Goal: Use online tool/utility: Utilize a website feature to perform a specific function

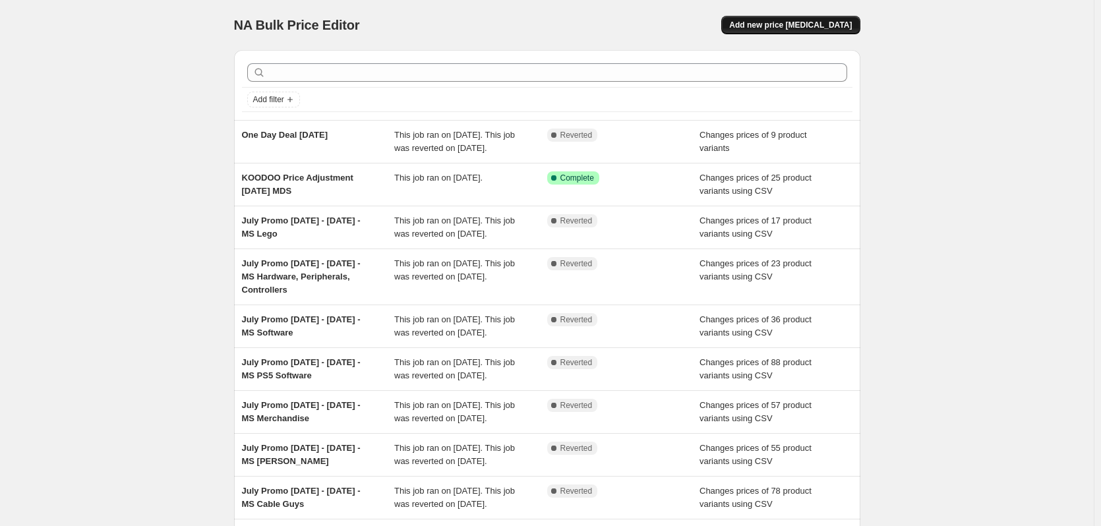
click at [473, 26] on span "Add new price [MEDICAL_DATA]" at bounding box center [790, 25] width 123 height 11
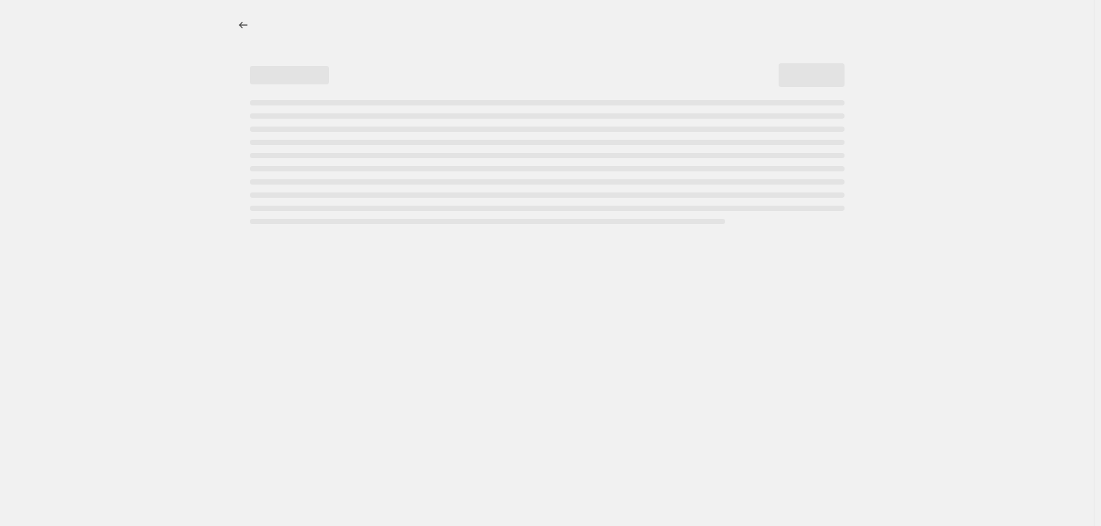
select select "percentage"
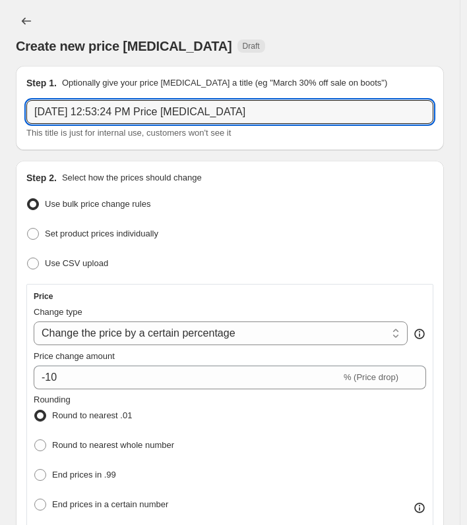
drag, startPoint x: 266, startPoint y: 112, endPoint x: -159, endPoint y: 89, distance: 425.1
click at [0, 89] on html "Home Settings Plans Skip to content Create new price [MEDICAL_DATA]. This page …" at bounding box center [233, 262] width 467 height 525
paste input "Thrustmaster Scan [DATE] - [DATE]"
type input "Thrustmaster Scan [DATE] - [DATE]"
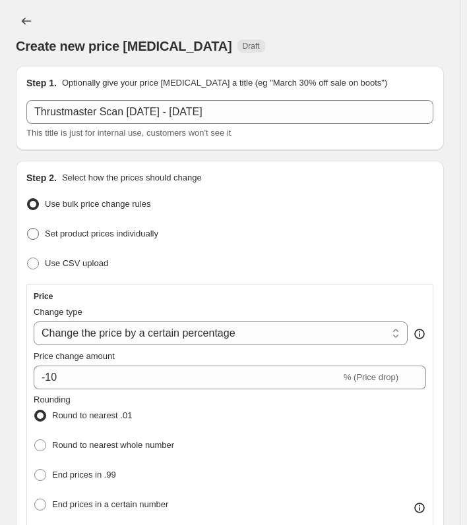
click at [39, 235] on span at bounding box center [32, 233] width 13 height 13
click at [28, 229] on input "Set product prices individually" at bounding box center [27, 228] width 1 height 1
radio input "true"
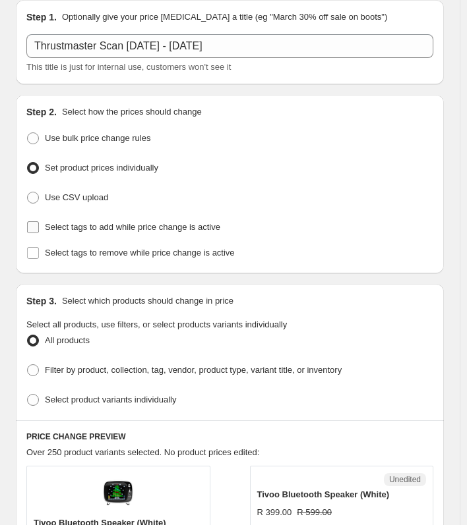
scroll to position [132, 0]
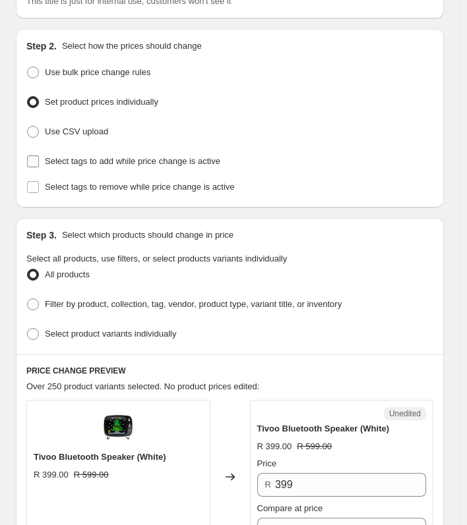
click at [42, 163] on label "Select tags to add while price change is active" at bounding box center [123, 161] width 194 height 18
click at [39, 163] on input "Select tags to add while price change is active" at bounding box center [33, 162] width 12 height 12
checkbox input "true"
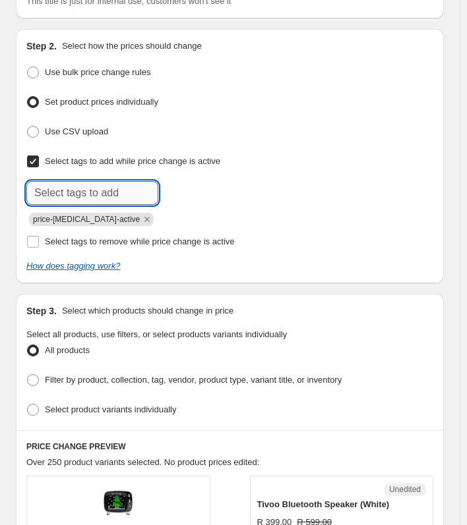
click at [51, 196] on input "text" at bounding box center [92, 193] width 132 height 24
type input "MS Racing Wheel"
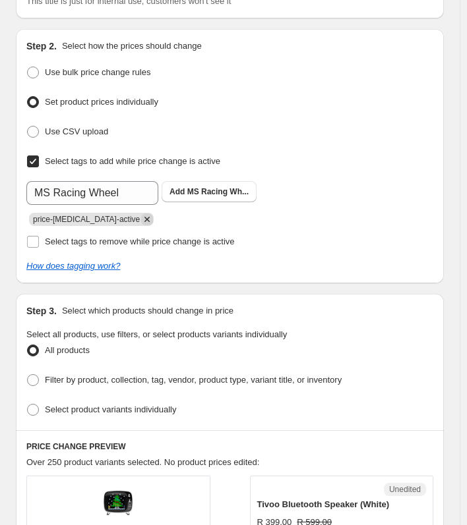
click at [141, 218] on icon "Remove price-change-job-active" at bounding box center [147, 220] width 12 height 12
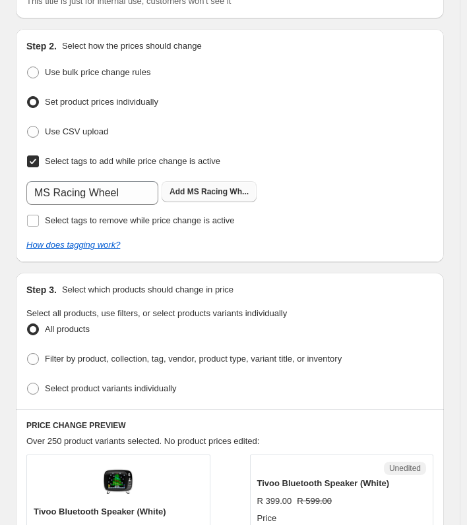
click at [184, 192] on b "Add" at bounding box center [176, 191] width 15 height 9
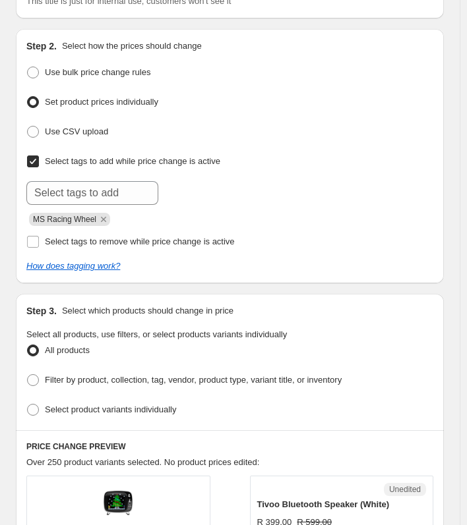
click at [318, 194] on div at bounding box center [229, 193] width 407 height 24
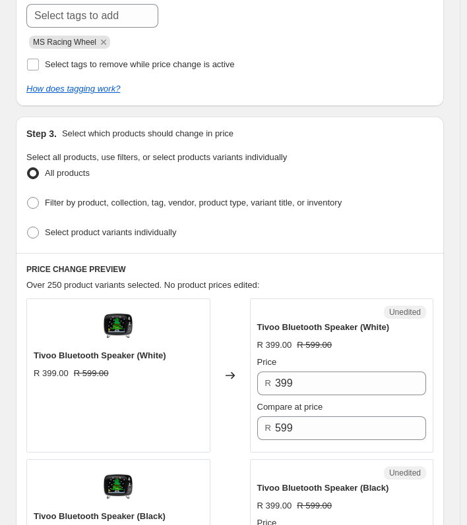
scroll to position [330, 0]
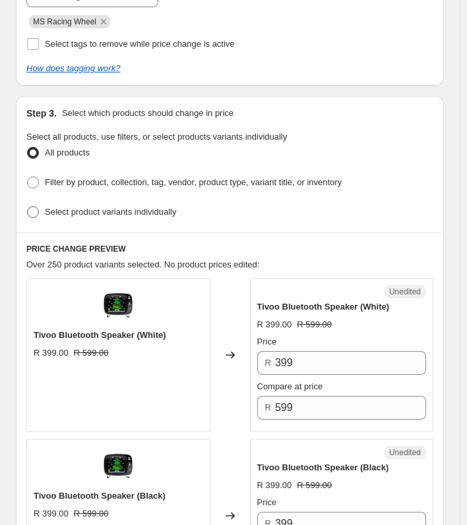
click at [62, 210] on span "Select product variants individually" at bounding box center [110, 212] width 131 height 10
click at [28, 207] on input "Select product variants individually" at bounding box center [27, 206] width 1 height 1
radio input "true"
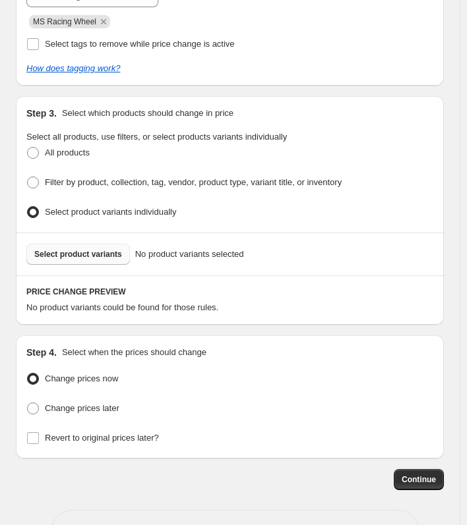
click at [53, 250] on span "Select product variants" at bounding box center [78, 254] width 88 height 11
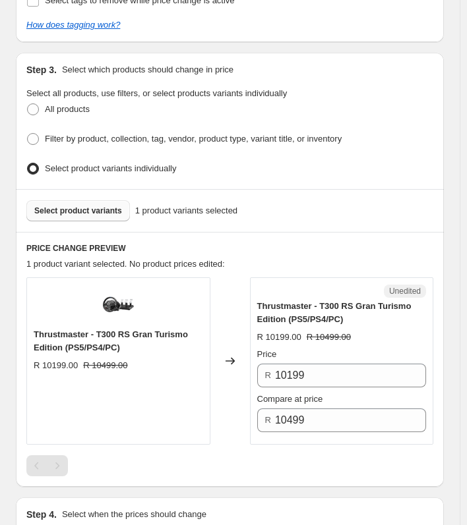
scroll to position [395, 0]
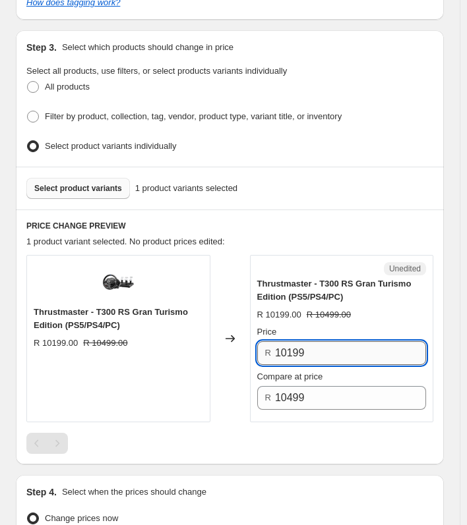
click at [310, 344] on input "10199" at bounding box center [350, 353] width 151 height 24
drag, startPoint x: 323, startPoint y: 351, endPoint x: 190, endPoint y: 351, distance: 133.1
click at [190, 351] on div "Thrustmaster - T300 RS Gran Turismo Edition (PS5/PS4/PC) R 10199.00 R 10499.00 …" at bounding box center [229, 338] width 407 height 167
type input "7999"
click at [457, 124] on div "Create new price [MEDICAL_DATA]. This page is ready Create new price [MEDICAL_D…" at bounding box center [229, 158] width 459 height 1106
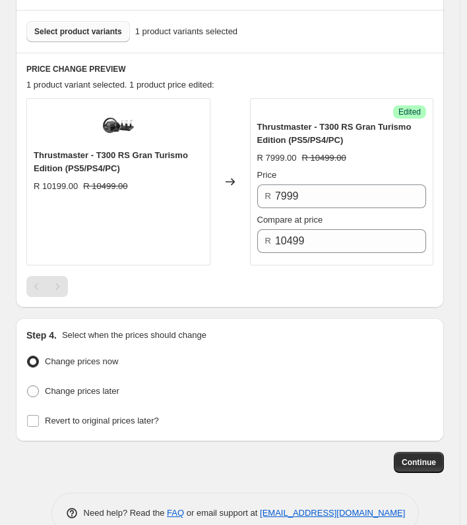
scroll to position [574, 0]
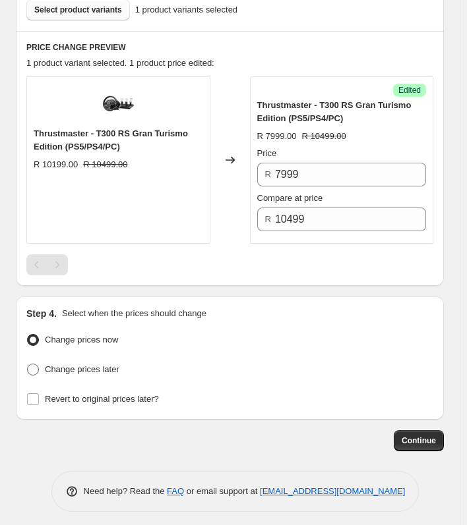
click at [39, 363] on span at bounding box center [32, 369] width 13 height 13
click at [28, 364] on input "Change prices later" at bounding box center [27, 364] width 1 height 1
radio input "true"
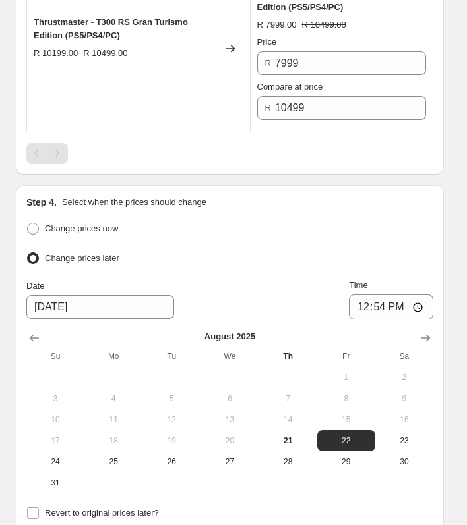
scroll to position [706, 0]
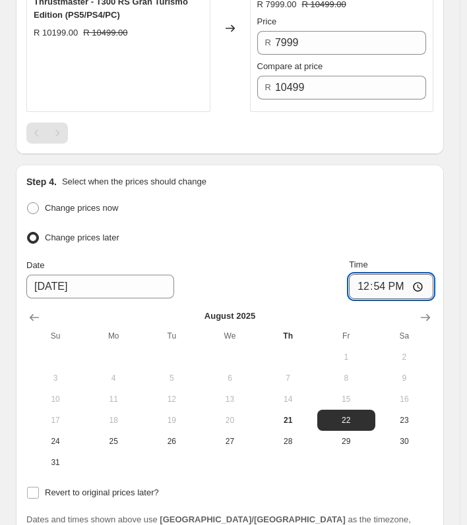
click at [388, 279] on input "12:54" at bounding box center [391, 286] width 84 height 25
type input "00:01"
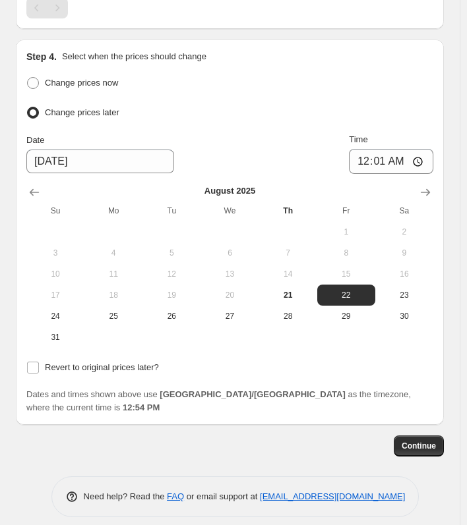
scroll to position [836, 0]
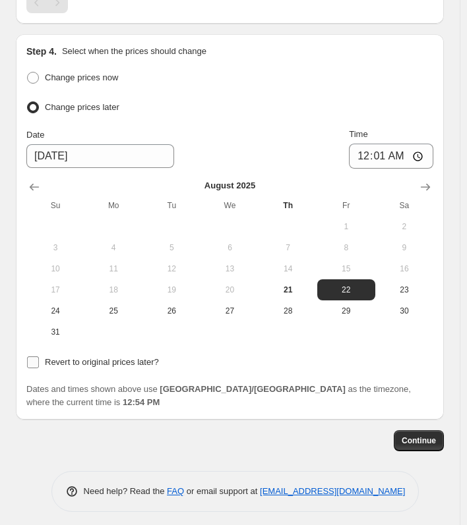
click at [32, 357] on input "Revert to original prices later?" at bounding box center [33, 363] width 12 height 12
checkbox input "true"
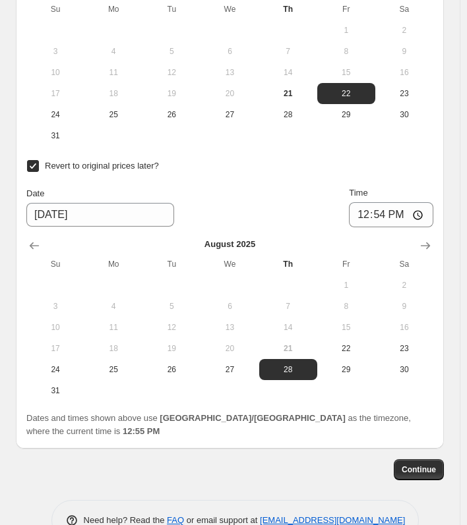
scroll to position [1034, 0]
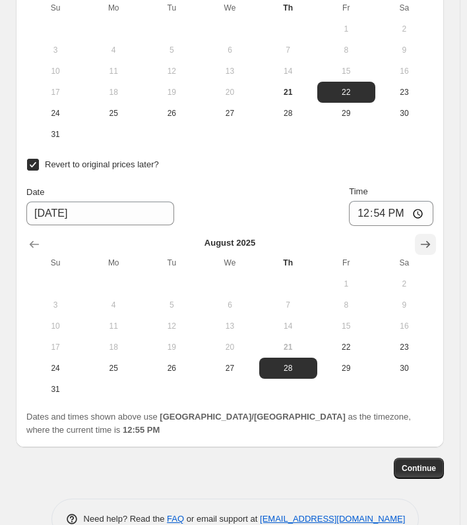
click at [431, 239] on icon "Show next month, September 2025" at bounding box center [425, 244] width 13 height 13
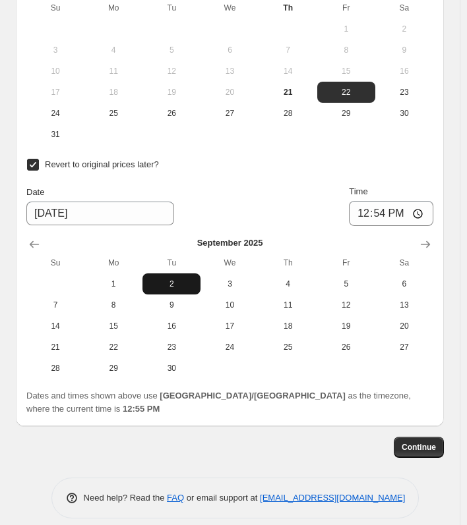
click at [158, 280] on span "2" at bounding box center [171, 284] width 47 height 11
type input "[DATE]"
click at [385, 204] on input "12:54" at bounding box center [391, 213] width 84 height 25
type input "00:59"
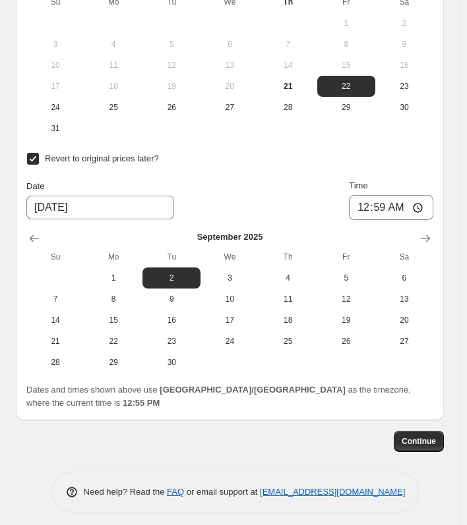
scroll to position [1041, 0]
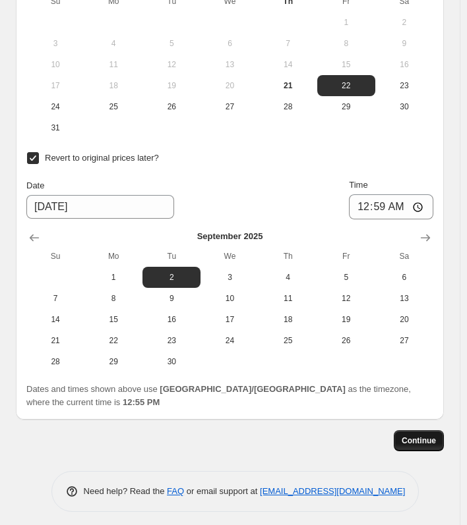
click at [422, 436] on span "Continue" at bounding box center [418, 441] width 34 height 11
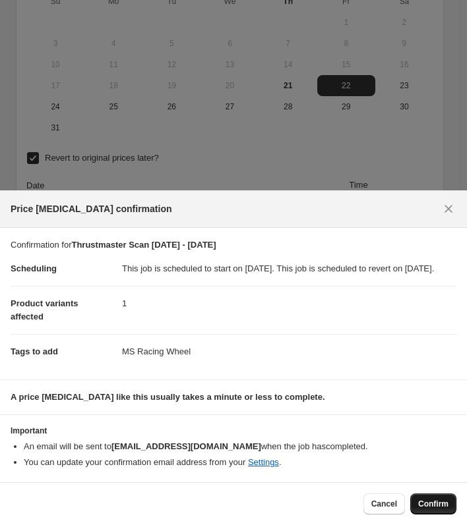
click at [443, 502] on span "Confirm" at bounding box center [433, 504] width 30 height 11
